Goal: Transaction & Acquisition: Purchase product/service

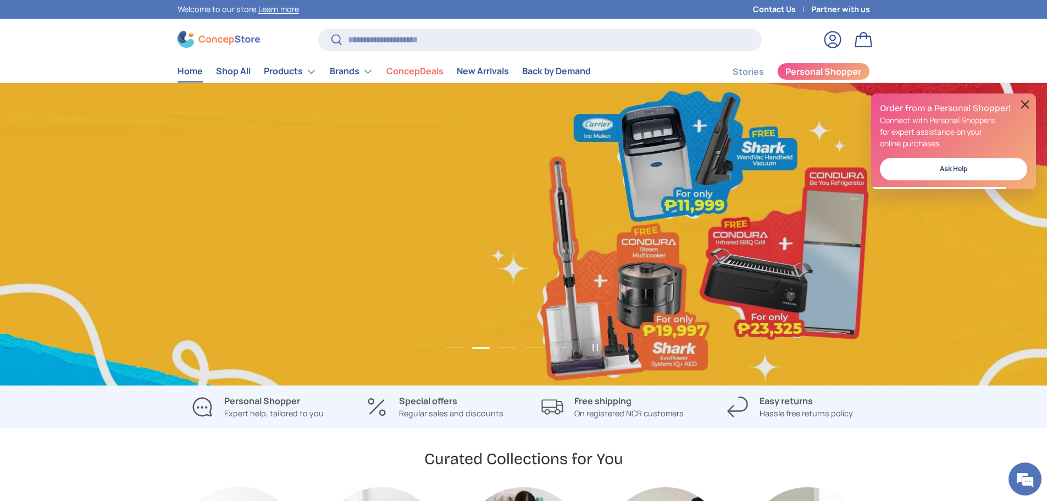
scroll to position [0, 2094]
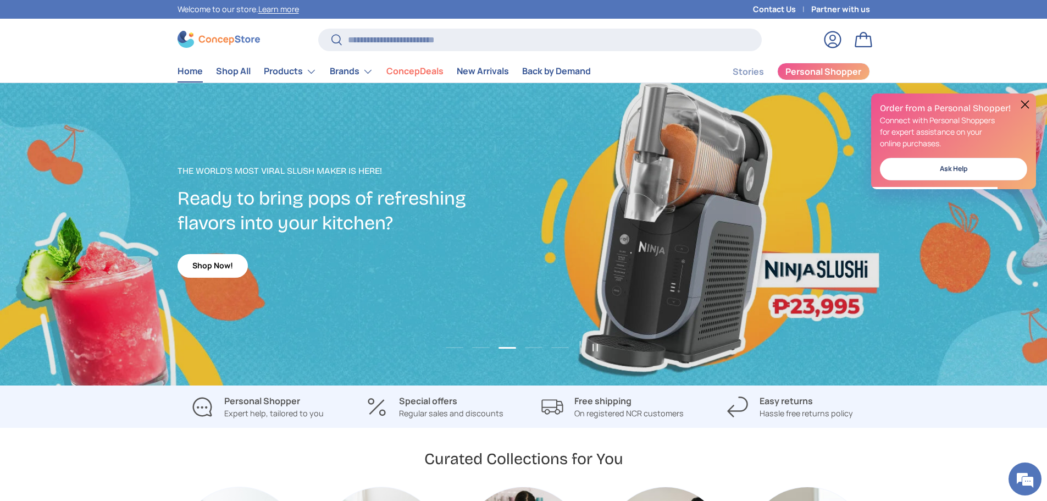
click at [0, 159] on div "3 of 5" at bounding box center [523, 234] width 1047 height 302
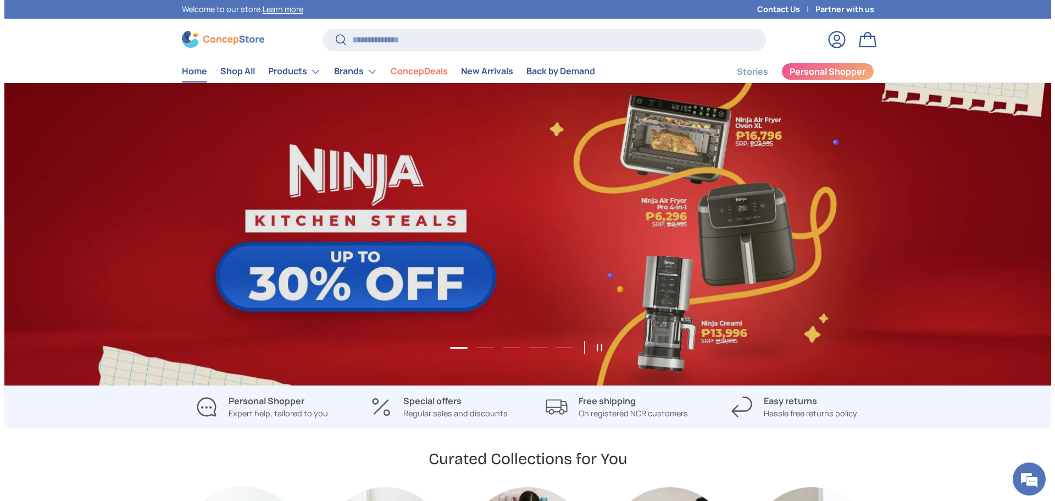
scroll to position [0, 0]
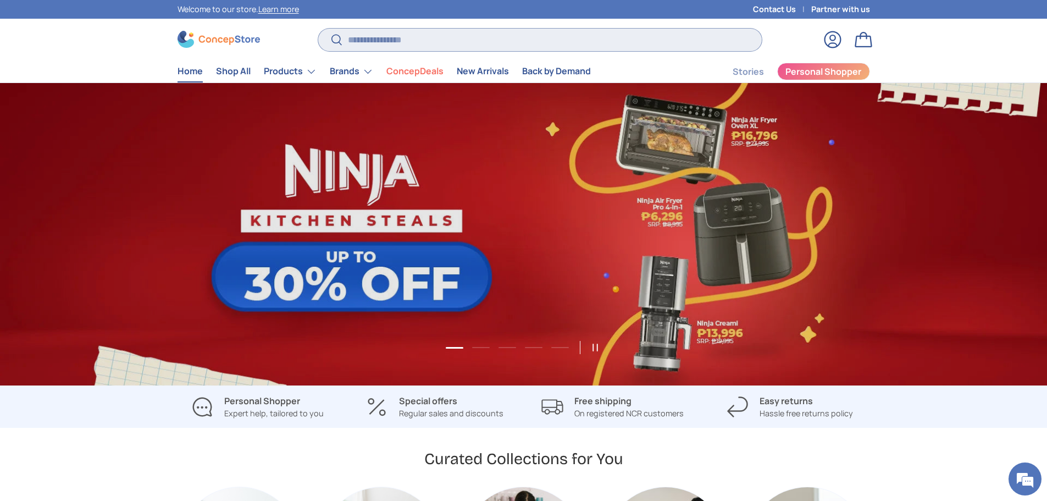
click at [421, 36] on input "Search" at bounding box center [539, 40] width 443 height 23
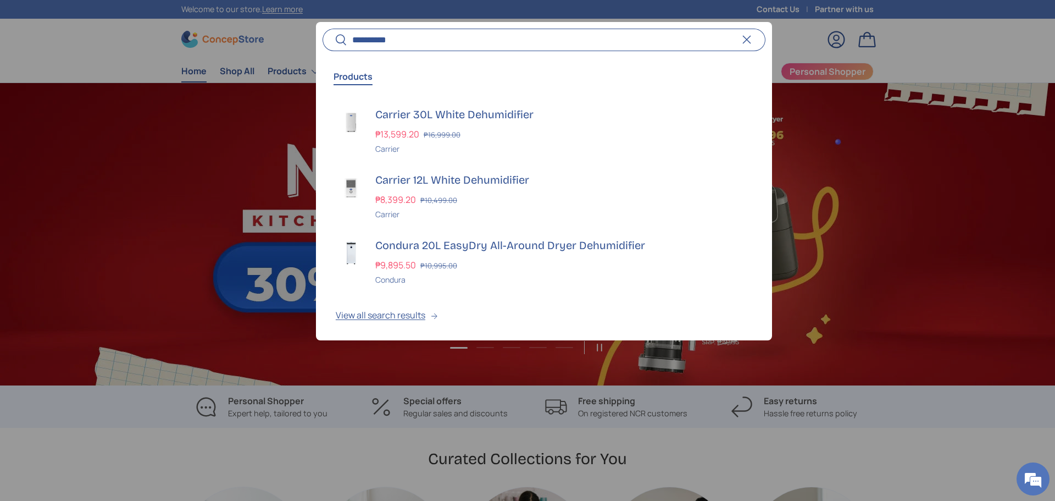
scroll to position [0, 1055]
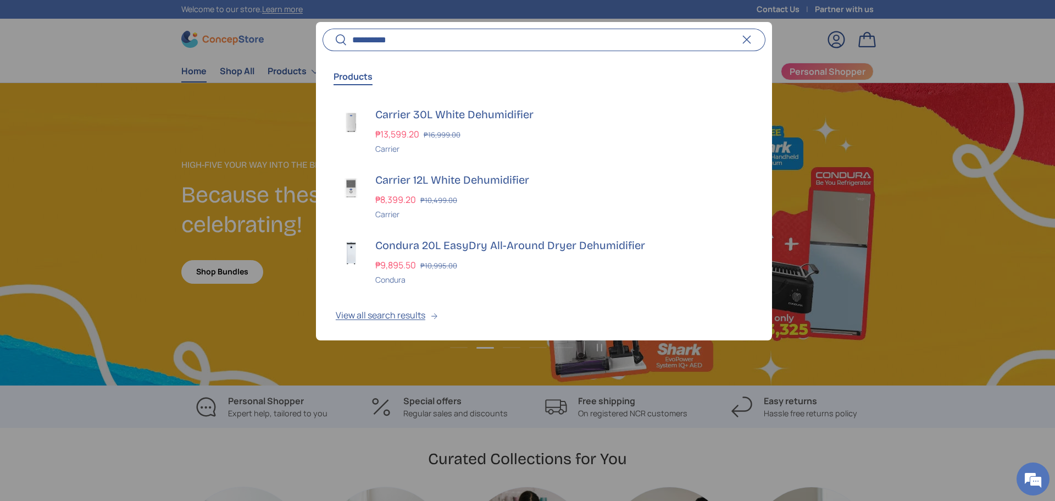
type input "**********"
click at [323, 27] on button "Search" at bounding box center [335, 40] width 25 height 26
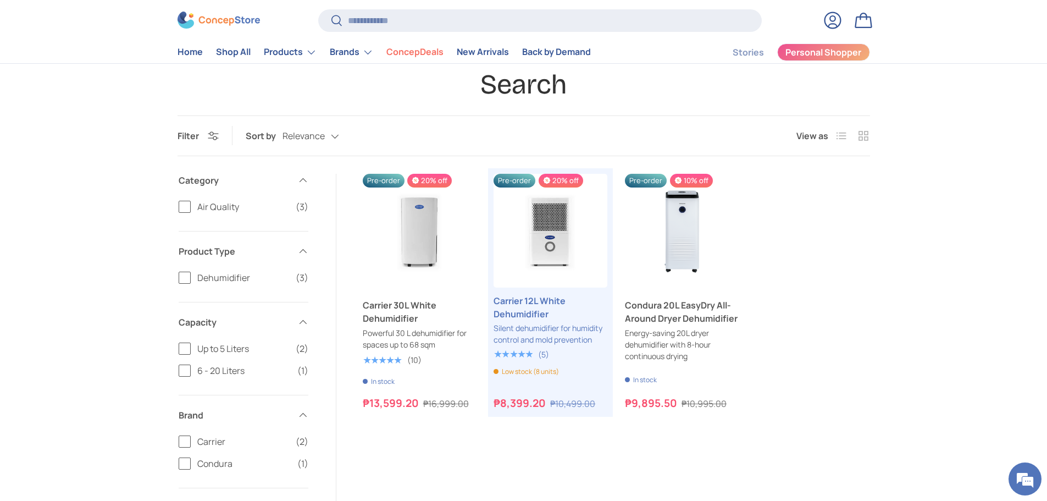
click at [0, 348] on div "Search Filter Filter & Sort Sort by Relevance Relevance Price, low to high Pric…" at bounding box center [523, 382] width 1047 height 629
click at [557, 242] on link "Carrier 12L White Dehumidifier" at bounding box center [550, 231] width 114 height 114
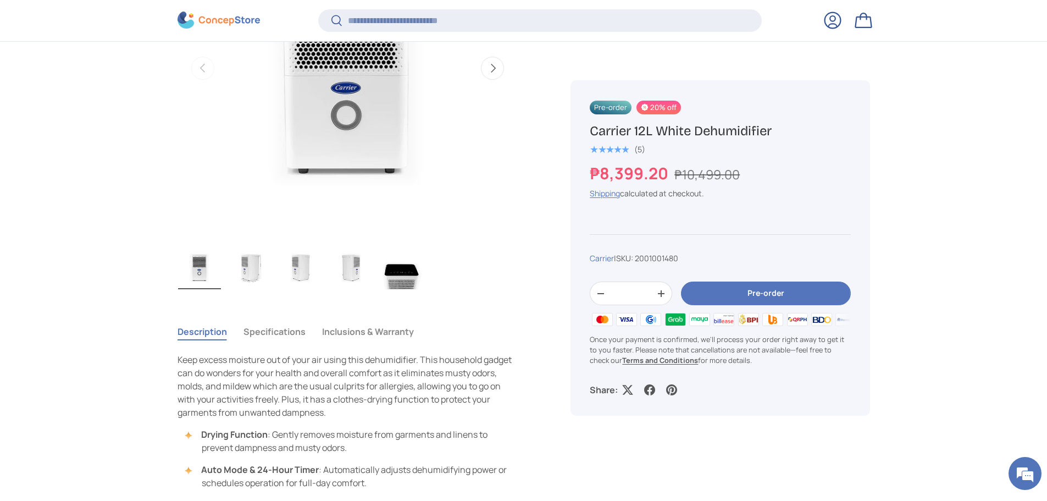
scroll to position [547, 0]
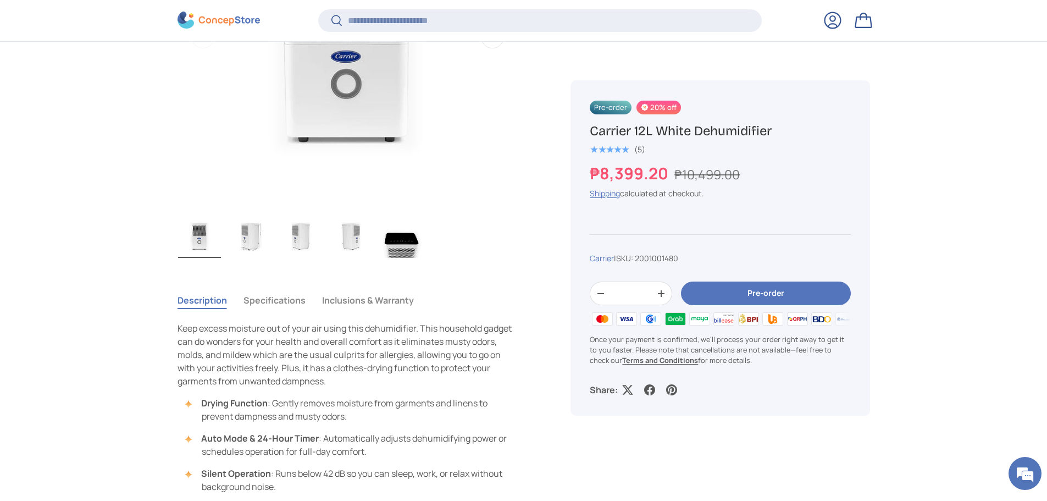
click at [274, 239] on ul "Load image 1 in gallery view Load image 2 in gallery view Load image 3 in galle…" at bounding box center [348, 237] width 341 height 48
click at [257, 241] on img "Gallery Viewer" at bounding box center [250, 236] width 43 height 44
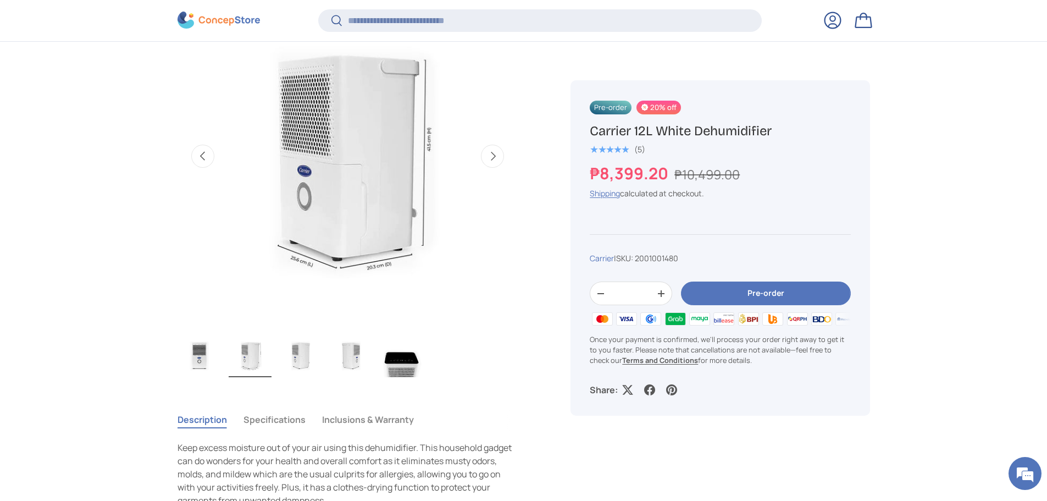
scroll to position [437, 0]
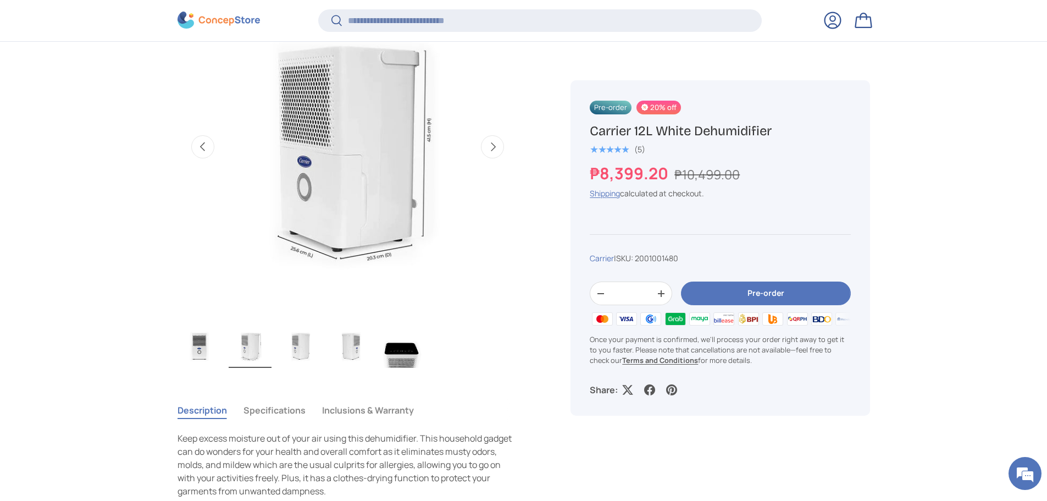
click at [297, 349] on img "Gallery Viewer" at bounding box center [300, 346] width 43 height 44
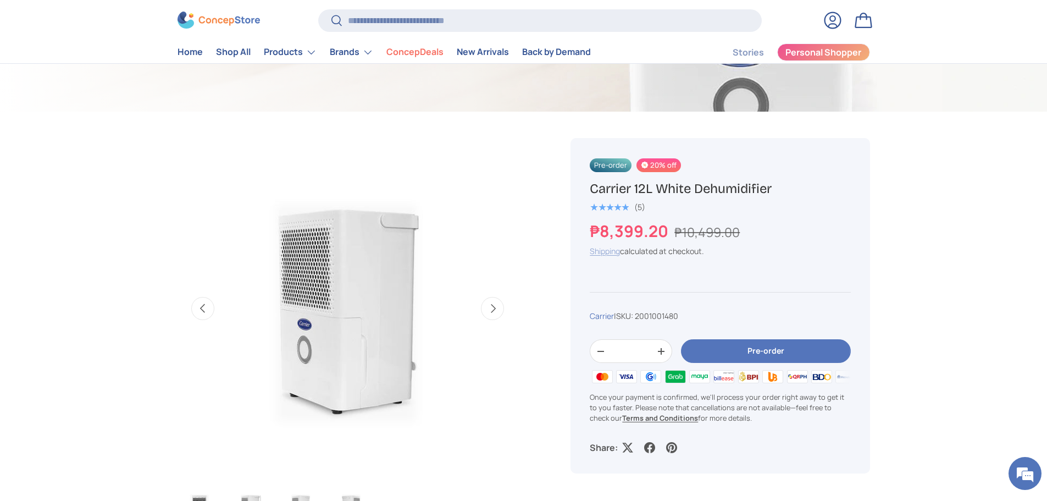
scroll to position [275, 0]
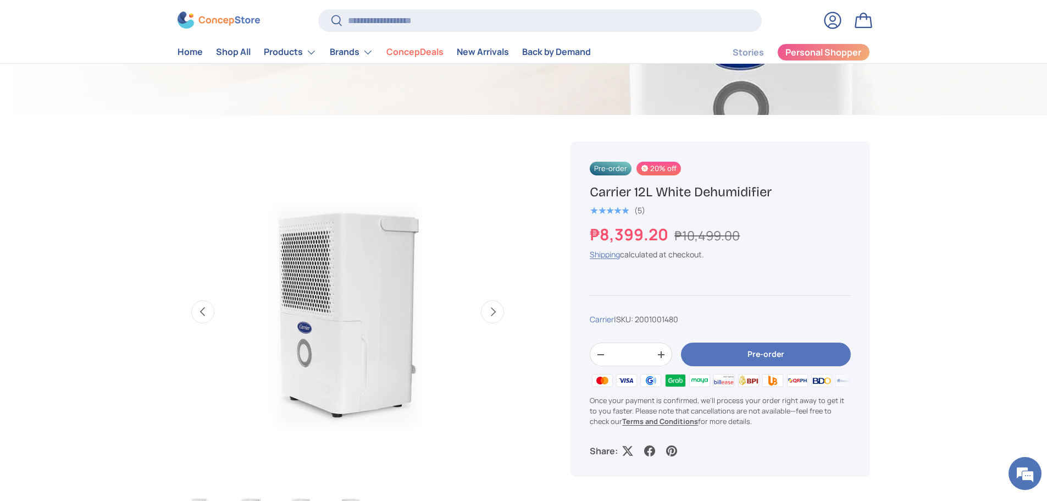
click at [492, 308] on button "Next" at bounding box center [492, 311] width 23 height 23
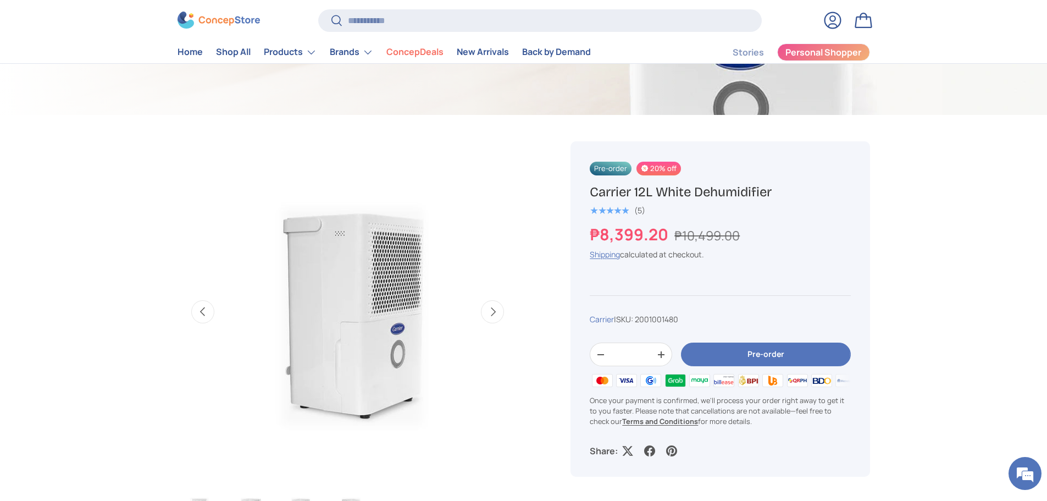
scroll to position [0, 1038]
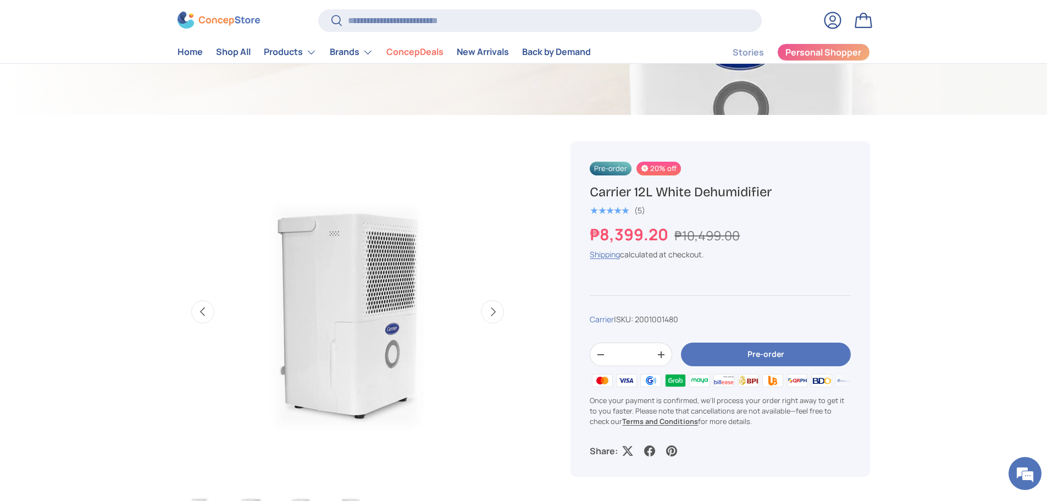
click at [490, 315] on button "Next" at bounding box center [492, 311] width 23 height 23
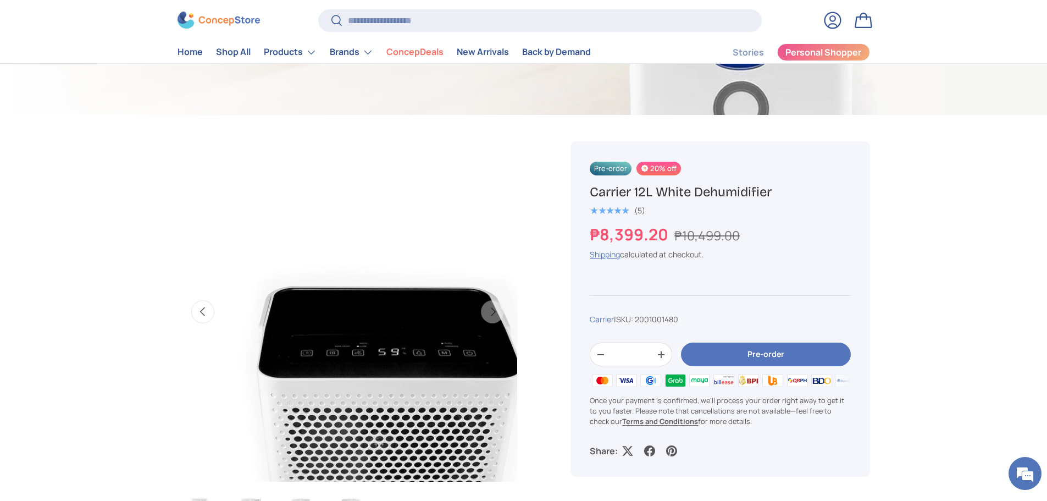
scroll to position [0, 1384]
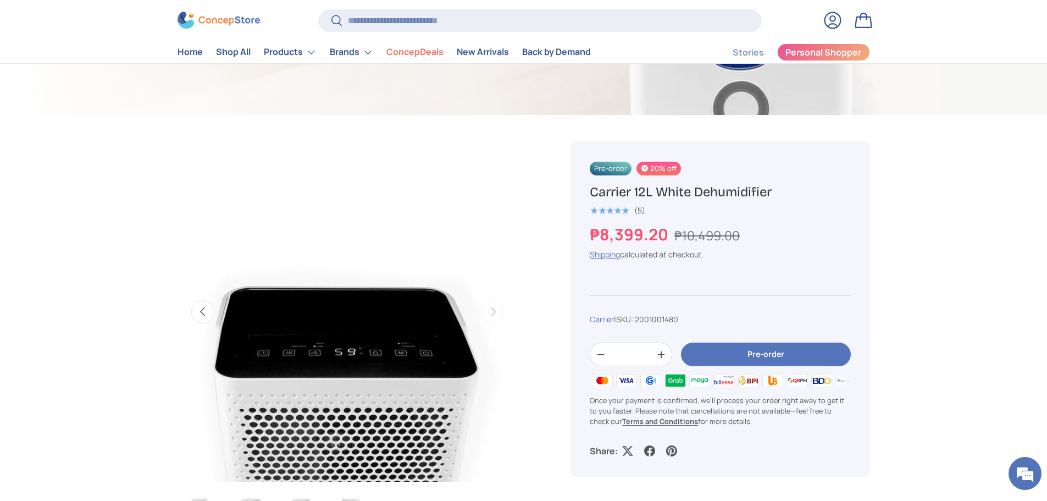
drag, startPoint x: 0, startPoint y: 358, endPoint x: 4, endPoint y: 352, distance: 7.5
click at [467, 289] on img "Gallery Viewer" at bounding box center [348, 311] width 341 height 341
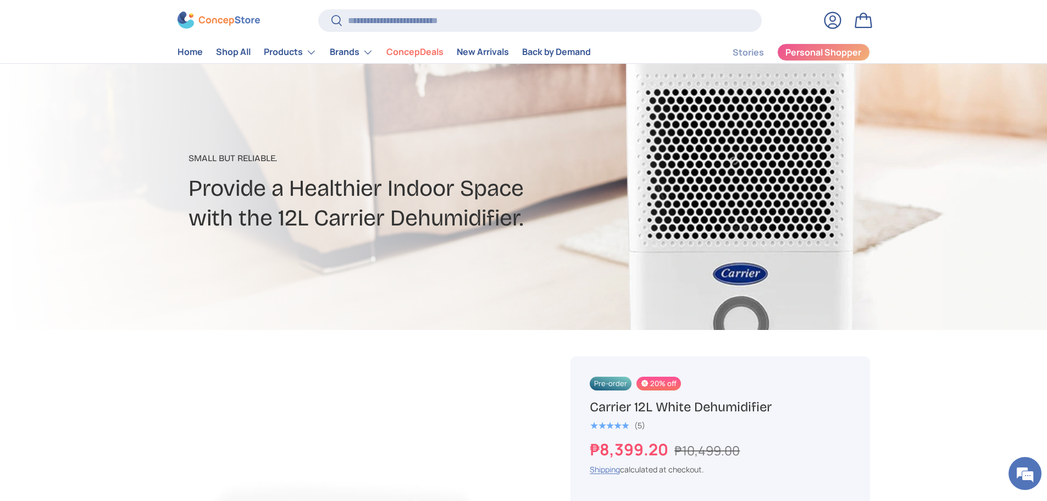
scroll to position [0, 0]
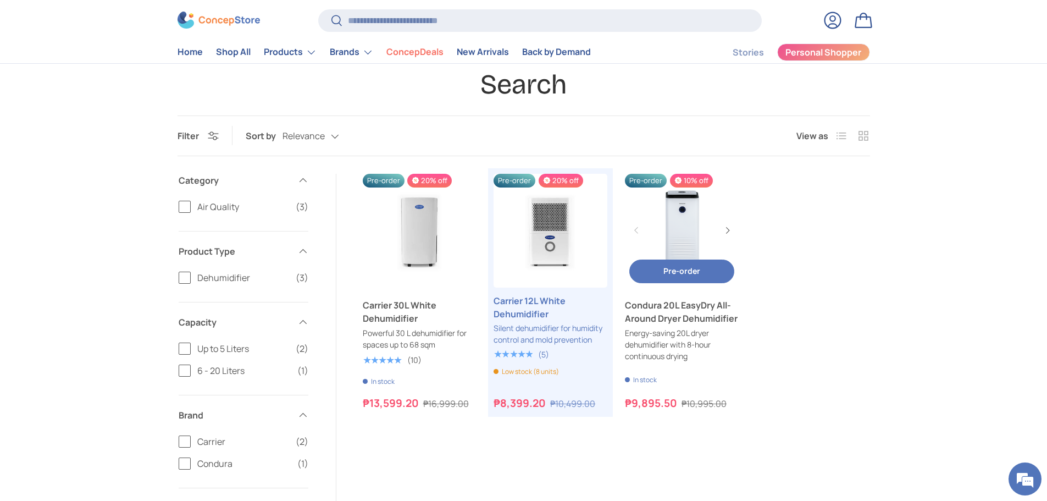
click at [683, 230] on link "Condura 20L EasyDry All-Around Dryer Dehumidifier" at bounding box center [682, 231] width 114 height 114
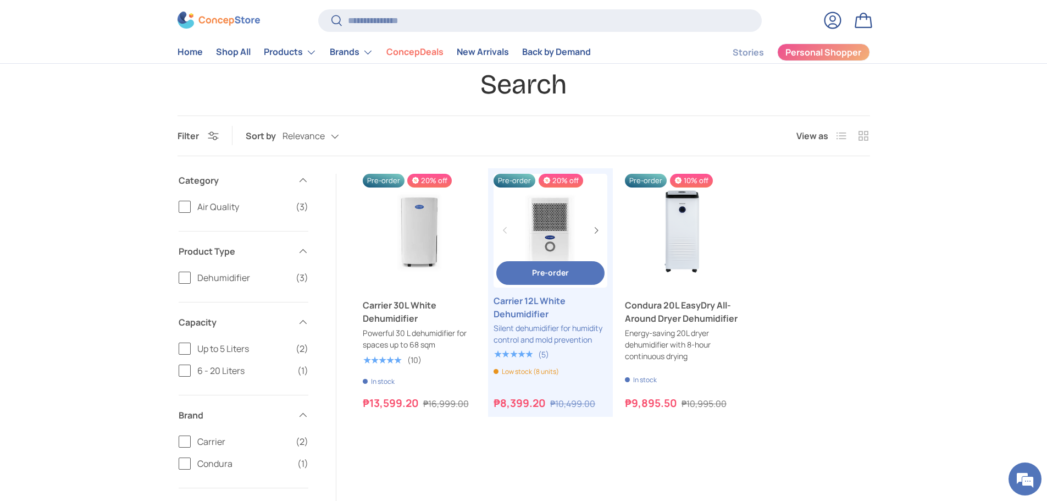
click at [553, 236] on link "Carrier 12L White Dehumidifier" at bounding box center [550, 231] width 114 height 114
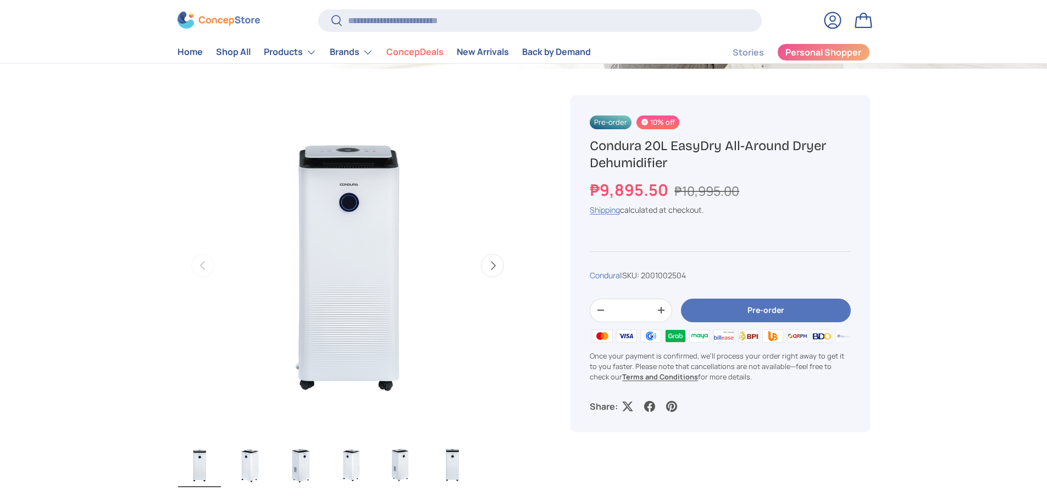
scroll to position [330, 0]
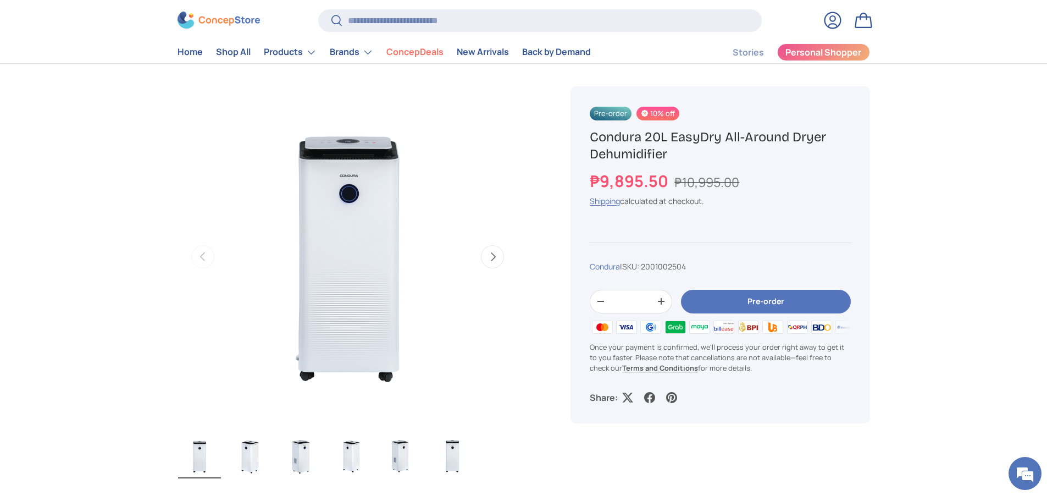
click at [500, 256] on button "Next" at bounding box center [492, 256] width 23 height 23
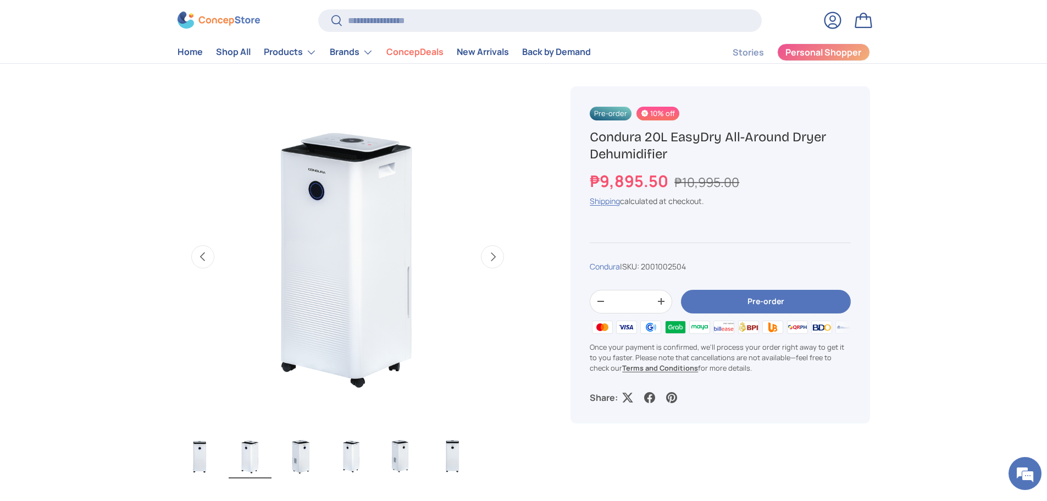
click at [500, 256] on button "Next" at bounding box center [492, 256] width 23 height 23
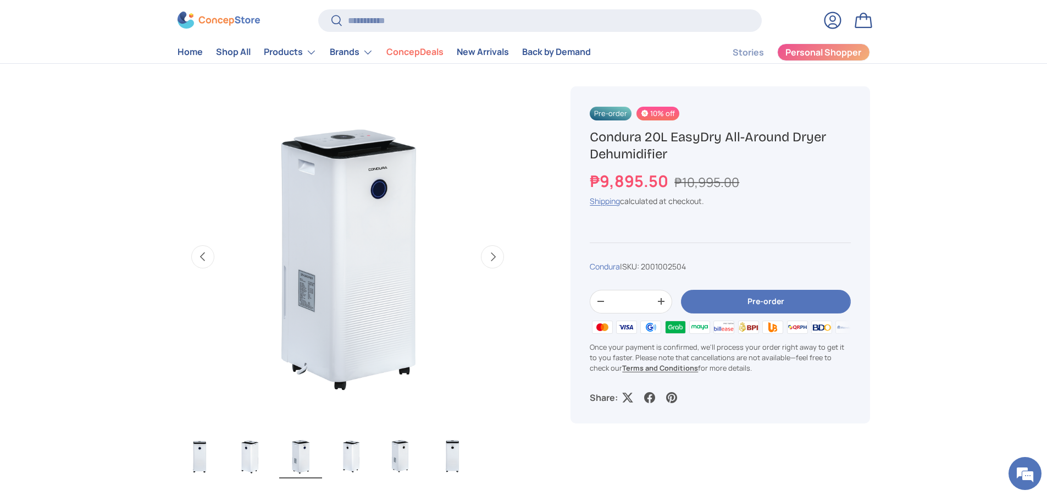
click at [500, 256] on button "Next" at bounding box center [492, 256] width 23 height 23
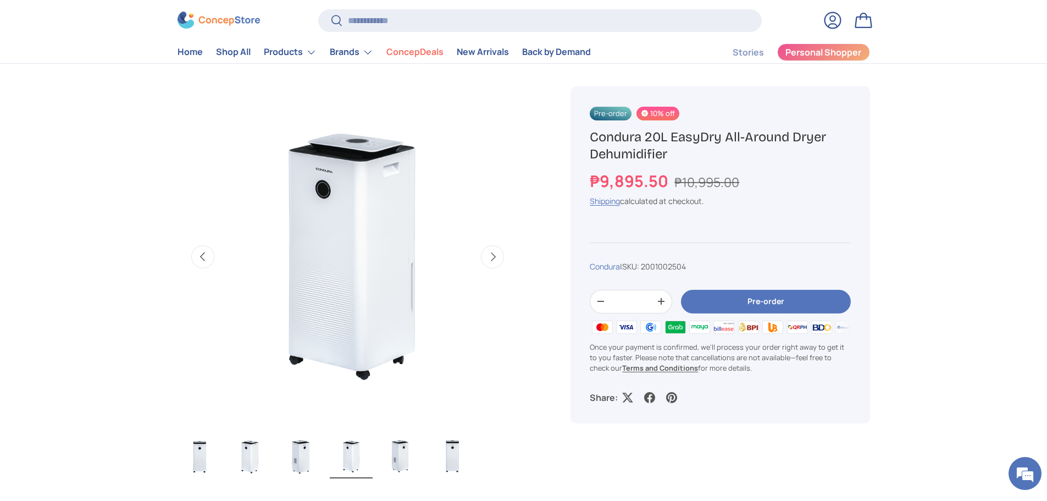
click at [500, 256] on button "Next" at bounding box center [492, 256] width 23 height 23
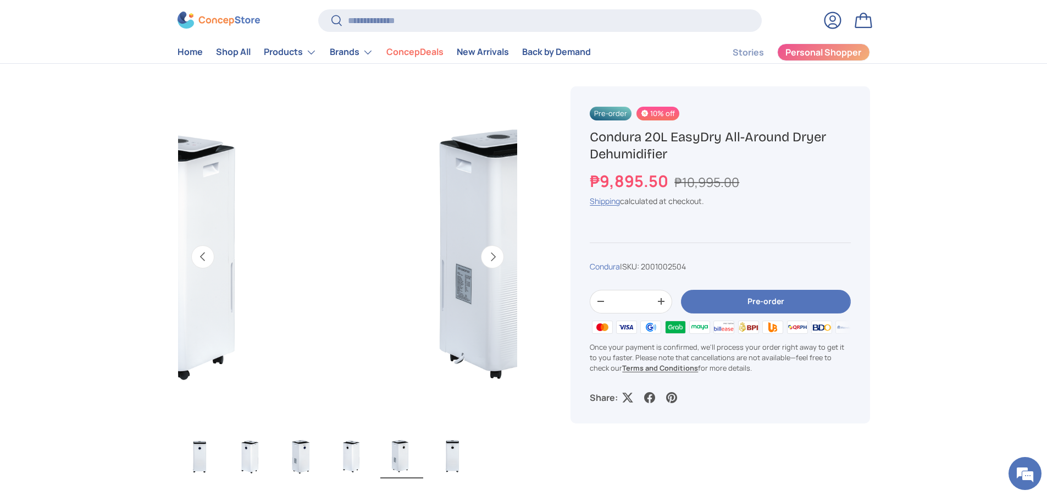
click at [500, 256] on button "Next" at bounding box center [492, 256] width 23 height 23
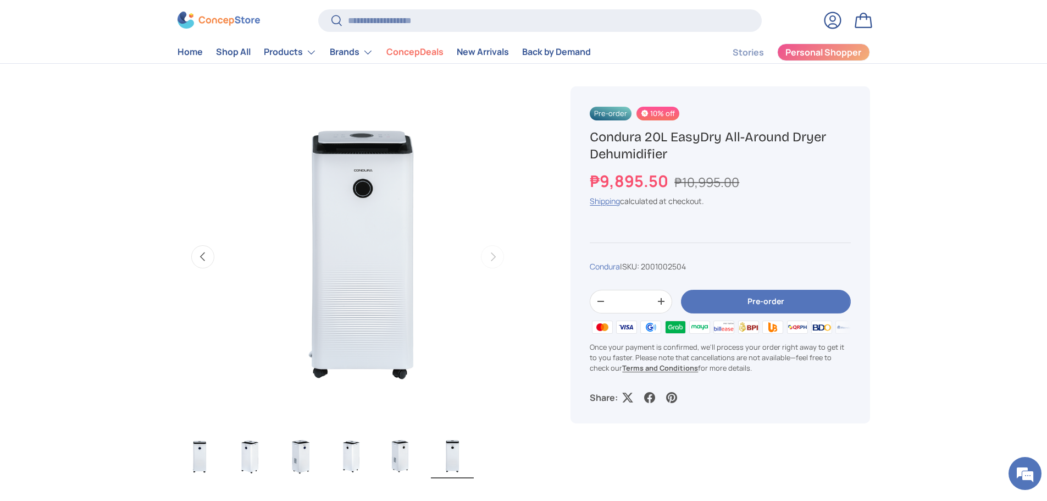
scroll to position [0, 1730]
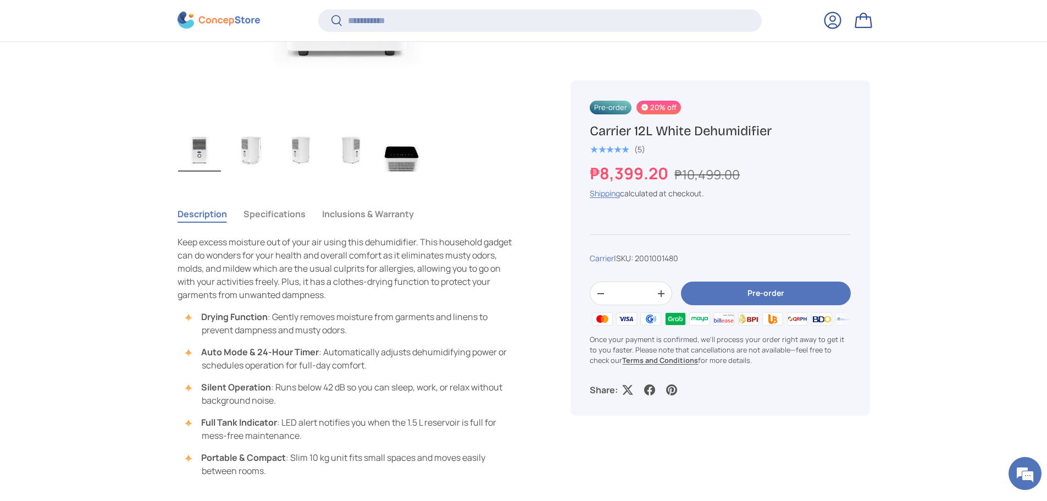
scroll to position [657, 0]
